Goal: Information Seeking & Learning: Learn about a topic

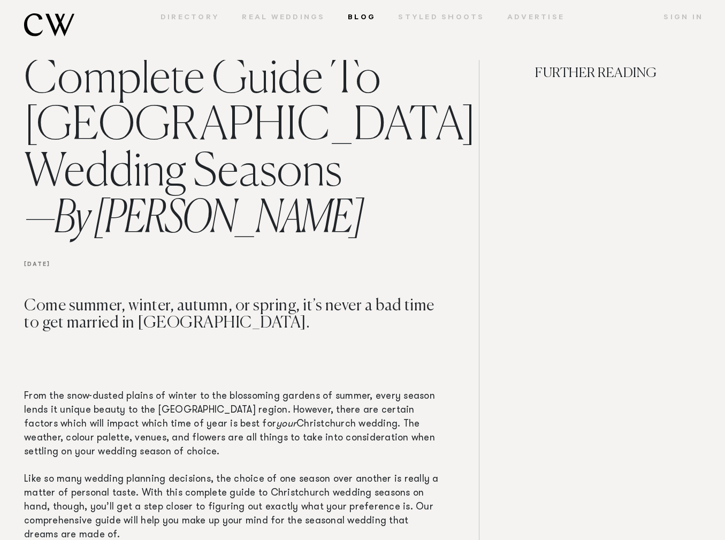
scroll to position [71, 0]
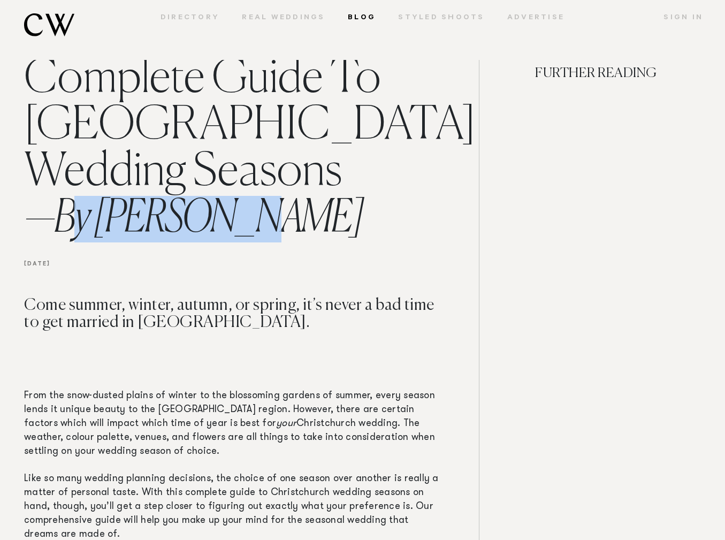
drag, startPoint x: 59, startPoint y: 213, endPoint x: 212, endPoint y: 238, distance: 155.5
click at [212, 239] on span "— By [PERSON_NAME]" at bounding box center [193, 218] width 339 height 45
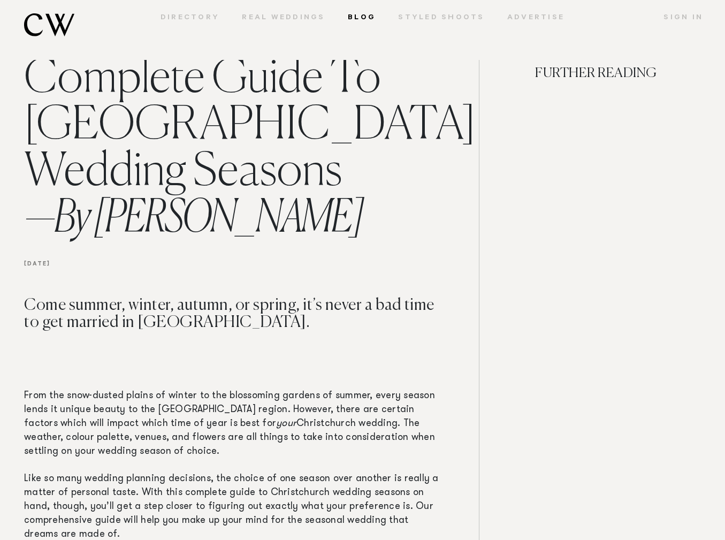
click at [233, 226] on h1 "Complete Guide To [GEOGRAPHIC_DATA] Wedding Seasons — By [PERSON_NAME]" at bounding box center [234, 149] width 420 height 186
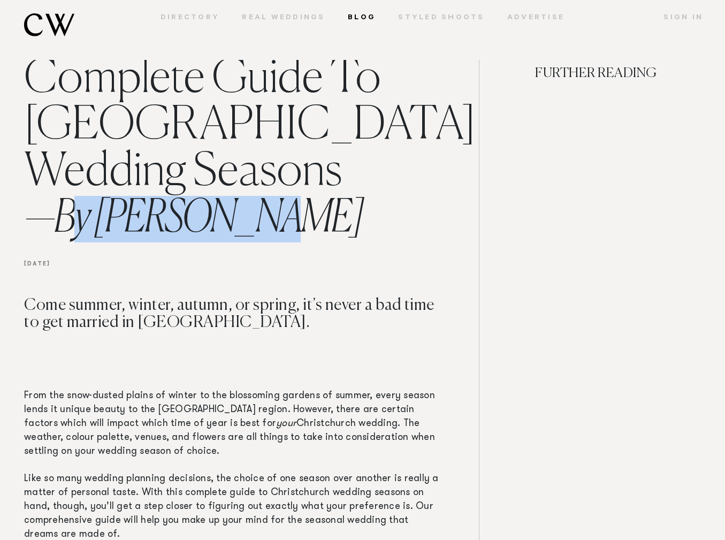
drag, startPoint x: 231, startPoint y: 221, endPoint x: 63, endPoint y: 224, distance: 168.5
click at [63, 224] on h1 "Complete Guide To [GEOGRAPHIC_DATA] Wedding Seasons — By [PERSON_NAME]" at bounding box center [234, 149] width 420 height 186
click at [63, 224] on span "— By [PERSON_NAME]" at bounding box center [193, 218] width 339 height 45
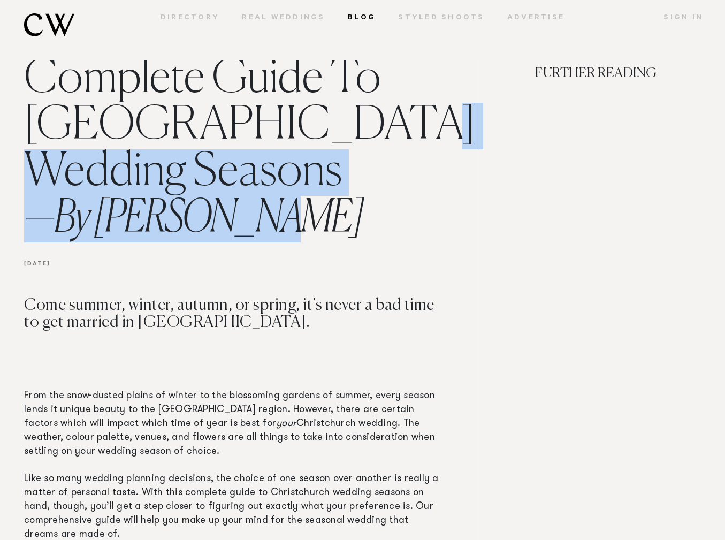
drag, startPoint x: 99, startPoint y: 114, endPoint x: 286, endPoint y: 197, distance: 204.3
click at [286, 197] on h1 "Complete Guide To [GEOGRAPHIC_DATA] Wedding Seasons — By [PERSON_NAME]" at bounding box center [234, 149] width 420 height 186
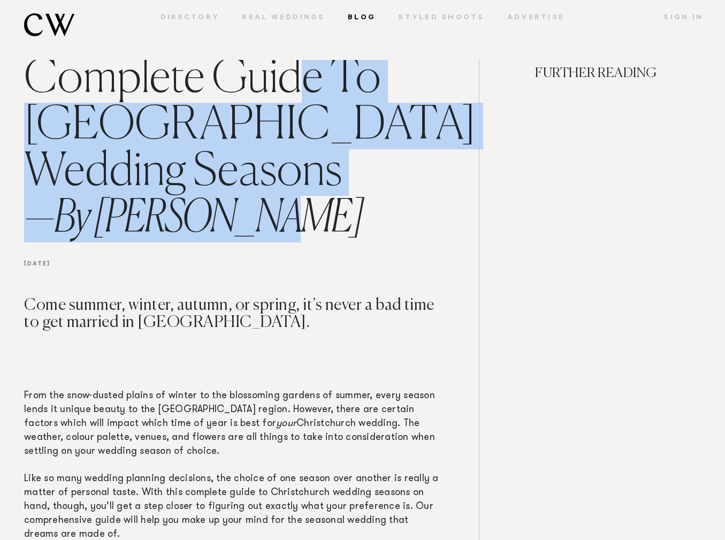
drag, startPoint x: 27, startPoint y: 72, endPoint x: 329, endPoint y: 203, distance: 328.8
click at [329, 203] on h1 "Complete Guide To [GEOGRAPHIC_DATA] Wedding Seasons — By [PERSON_NAME]" at bounding box center [234, 149] width 420 height 186
click at [328, 203] on h1 "Complete Guide To [GEOGRAPHIC_DATA] Wedding Seasons — By [PERSON_NAME]" at bounding box center [234, 149] width 420 height 186
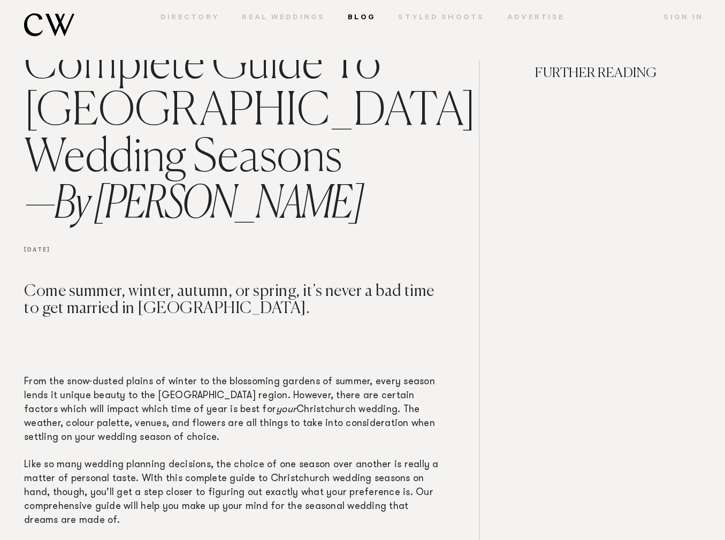
scroll to position [0, 0]
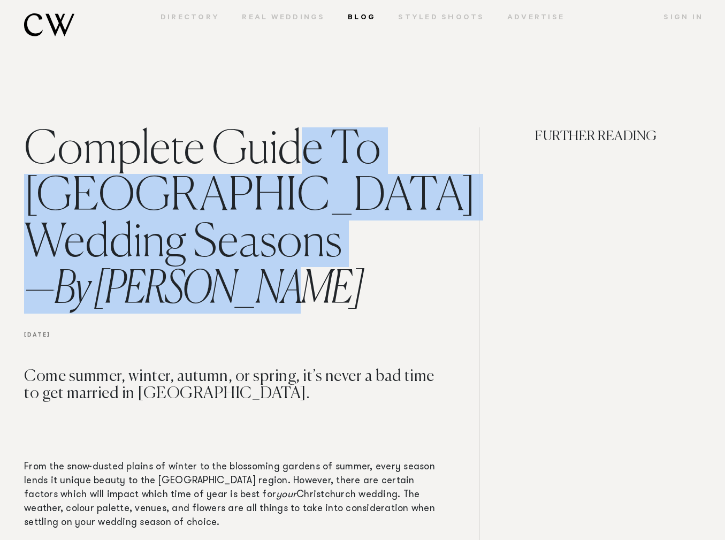
drag, startPoint x: 24, startPoint y: 139, endPoint x: 346, endPoint y: 284, distance: 353.4
click at [346, 285] on h1 "Complete Guide To [GEOGRAPHIC_DATA] Wedding Seasons — By [PERSON_NAME]" at bounding box center [234, 220] width 420 height 186
click at [346, 284] on h1 "Complete Guide To [GEOGRAPHIC_DATA] Wedding Seasons — By [PERSON_NAME]" at bounding box center [234, 220] width 420 height 186
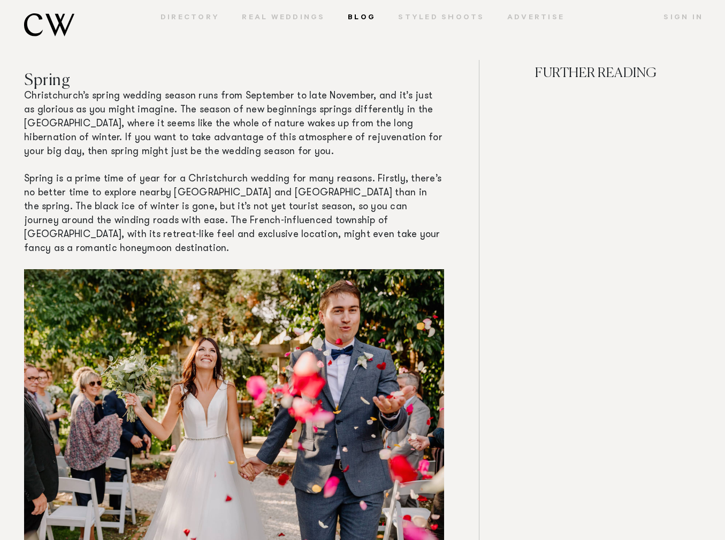
scroll to position [3993, 0]
